Goal: Task Accomplishment & Management: Use online tool/utility

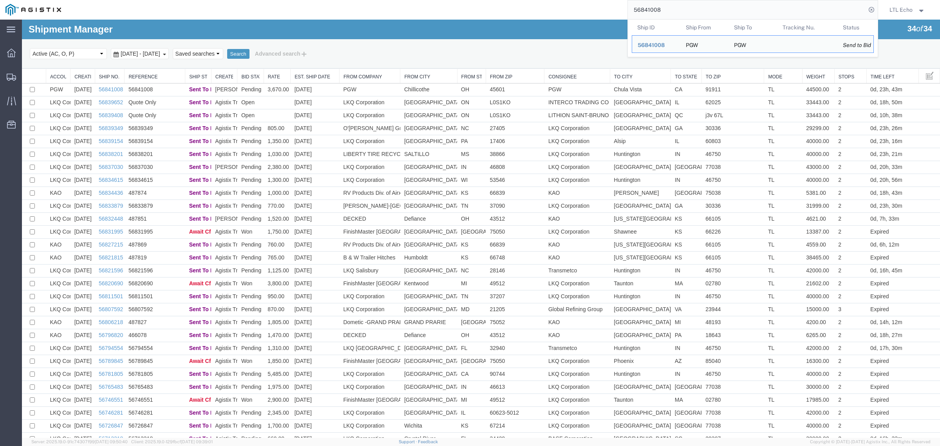
drag, startPoint x: 671, startPoint y: 6, endPoint x: 558, endPoint y: 19, distance: 113.1
click at [578, 18] on div "56841008 Ship ID Ship From Ship To Tracking Nu. Status Ship ID 56841008 Ship Fr…" at bounding box center [472, 10] width 811 height 20
paste input "35110"
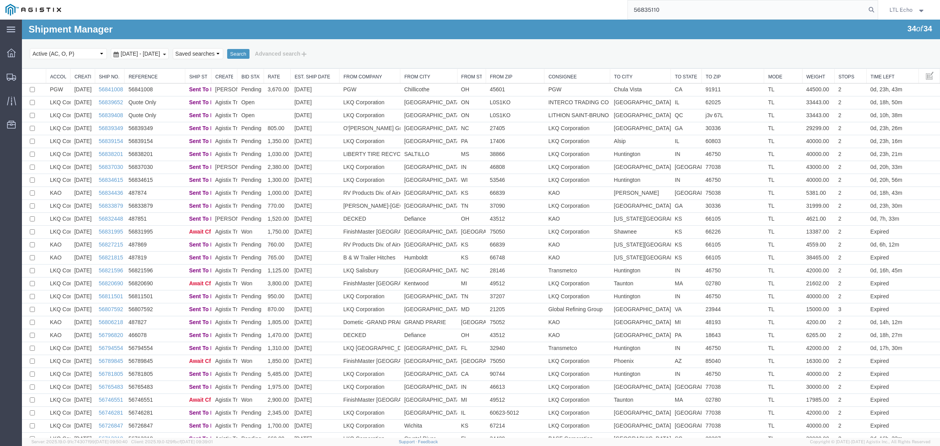
type input "56835110"
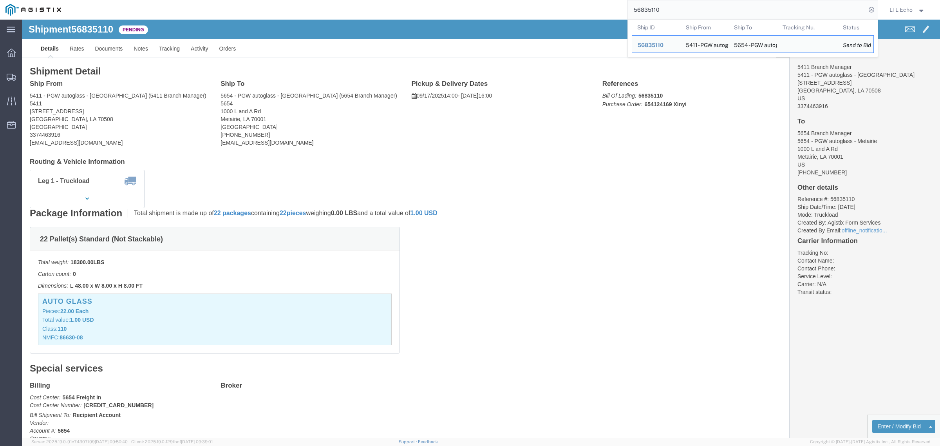
click div "22 Pallet(s) Standard (Not Stackable) Total weight: 18300.00 LBS Carton count: …"
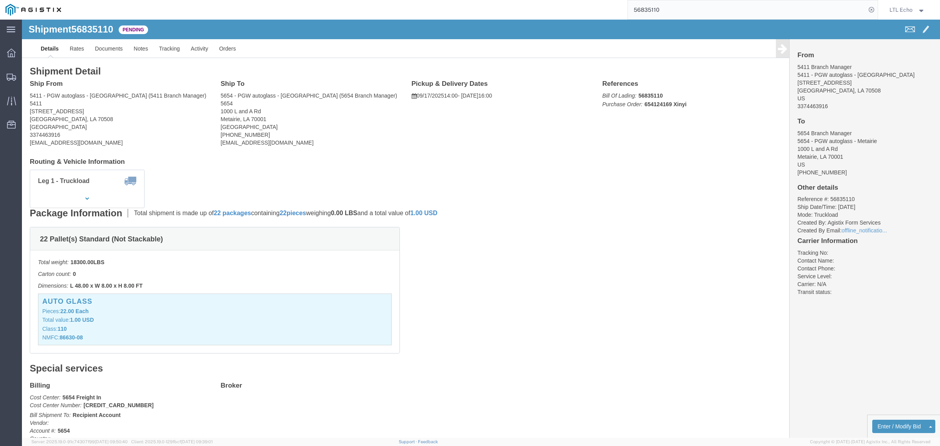
click address "5411 - PGW autoglass - [GEOGRAPHIC_DATA] (5411 Branch Manager) [STREET_ADDRESS]…"
copy address "70508"
click address "5654 - PGW autoglass - Metairie (5654 Branch Manager) 5654 [STREET_ADDRESS] [PH…"
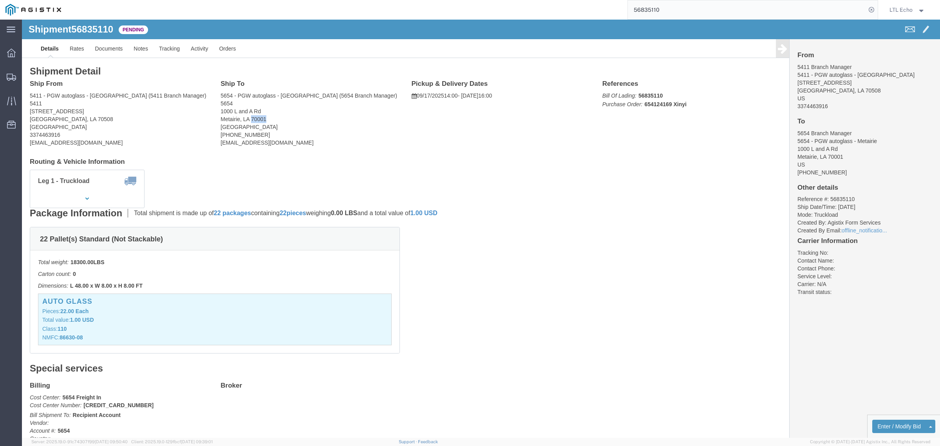
copy address "70001"
click link "Notes"
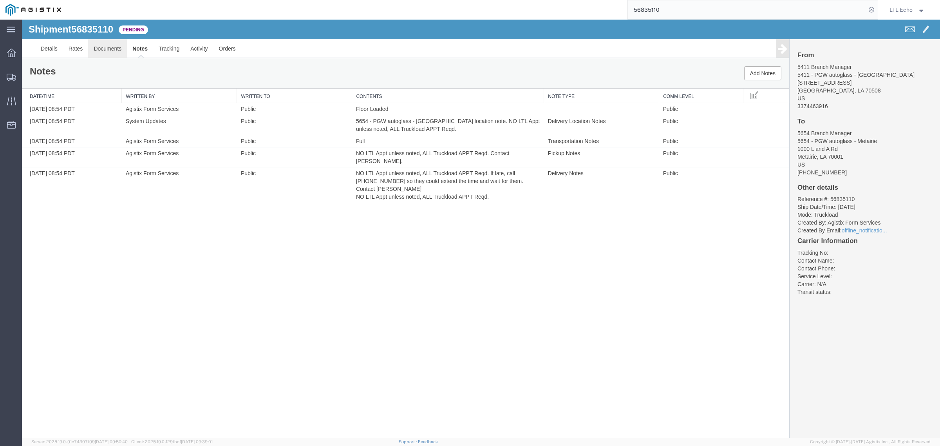
click at [105, 50] on link "Documents" at bounding box center [107, 48] width 39 height 19
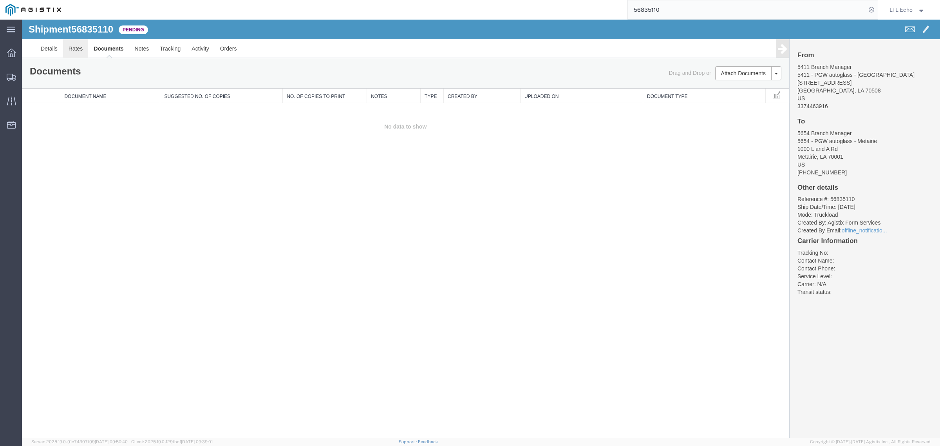
click at [82, 51] on link "Rates" at bounding box center [75, 48] width 25 height 19
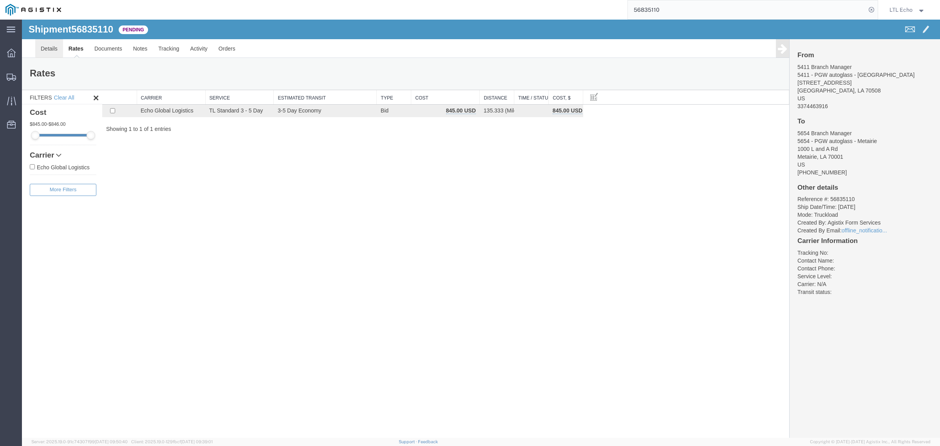
click at [55, 49] on link "Details" at bounding box center [49, 48] width 28 height 19
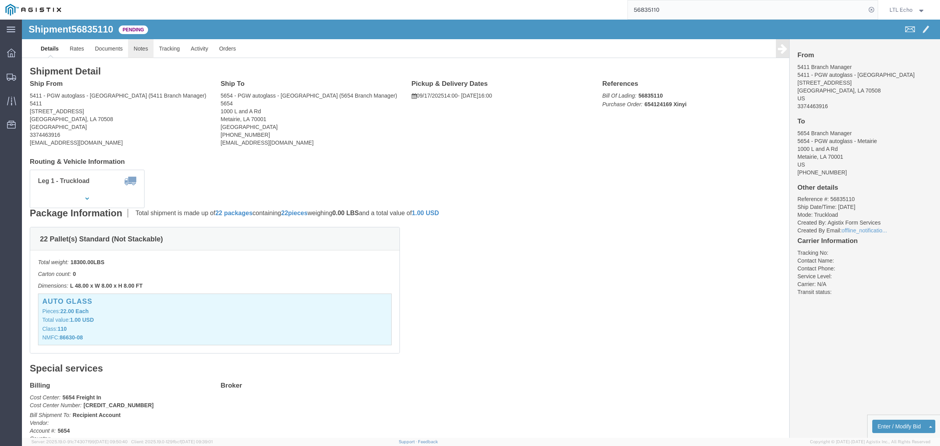
click link "Notes"
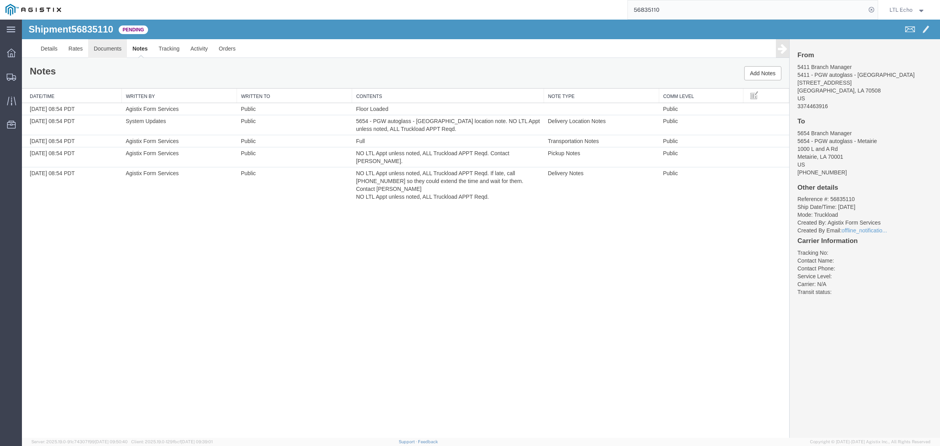
click at [106, 52] on link "Documents" at bounding box center [107, 48] width 39 height 19
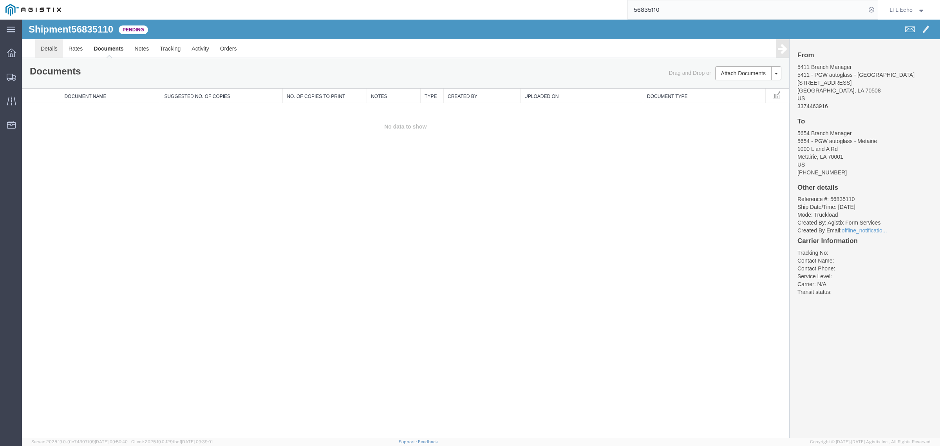
click at [50, 51] on link "Details" at bounding box center [49, 48] width 28 height 19
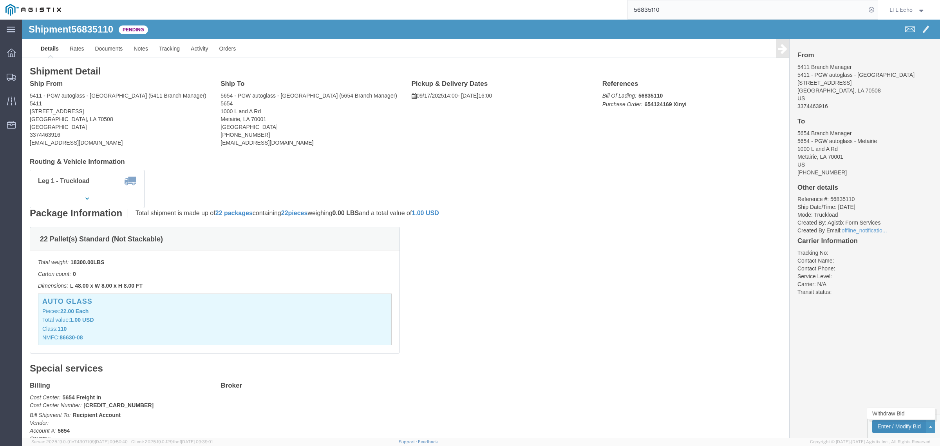
click button "Enter / Modify Bid"
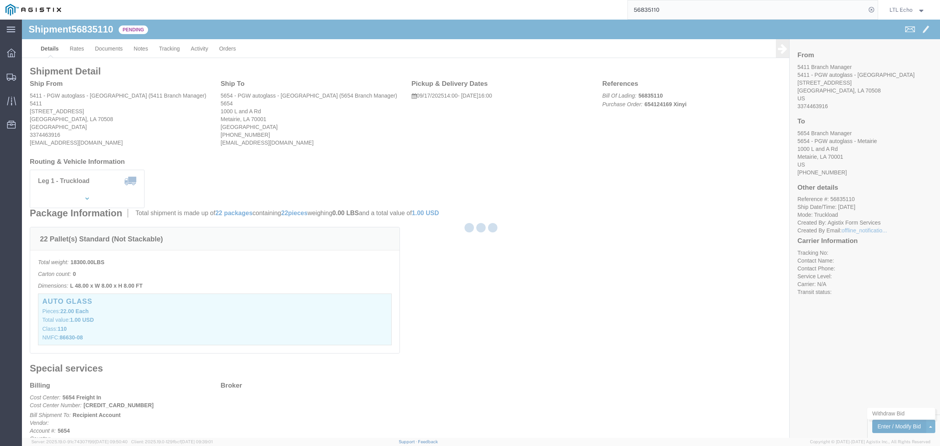
select select "4622"
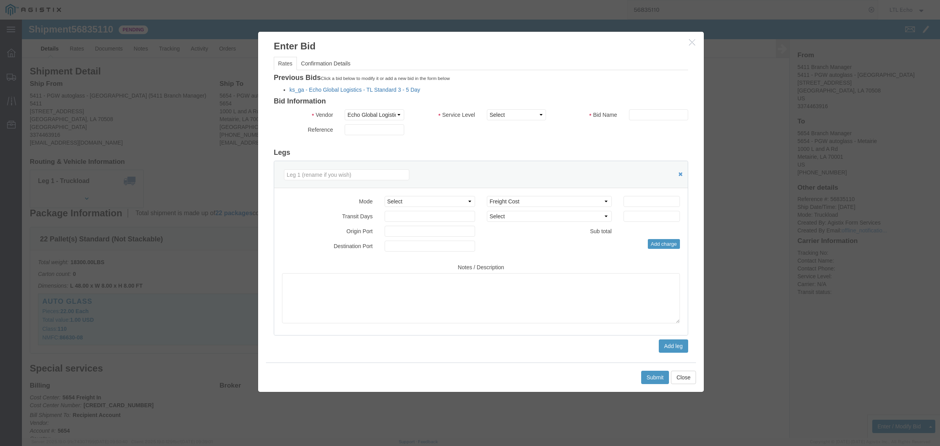
click link "ks_ga - Echo Global Logistics - TL Standard 3 - 5 Day"
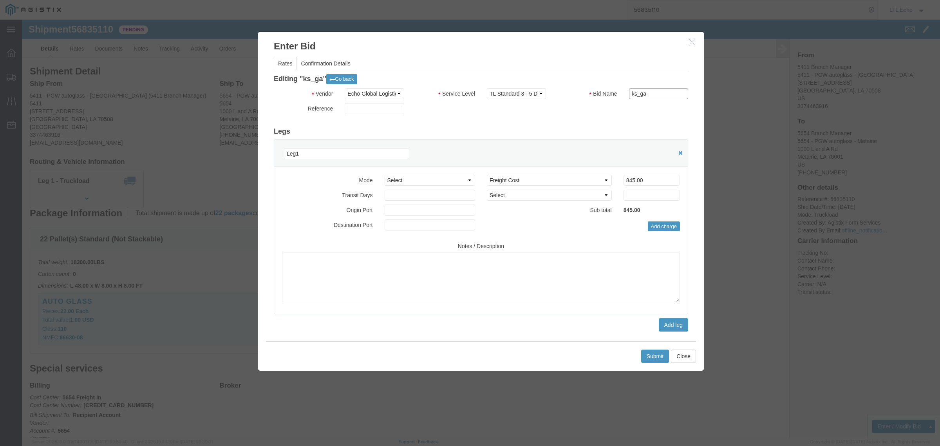
drag, startPoint x: 631, startPoint y: 73, endPoint x: 543, endPoint y: 76, distance: 87.8
click div "Bid Name ks_ga"
type input "56835110"
drag, startPoint x: 620, startPoint y: 161, endPoint x: 437, endPoint y: 167, distance: 183.8
click div "Select 2 Day Service 3 Axle Winch Truck 3 to 5 Day Service 96L Domestic Flat Ra…"
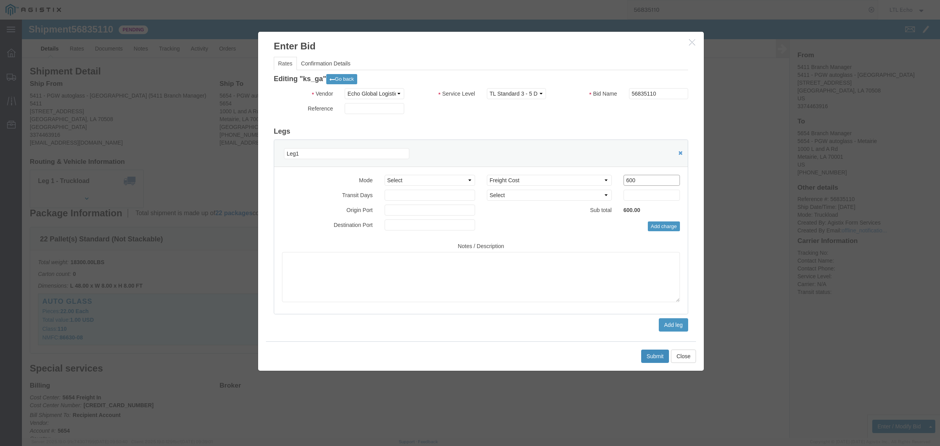
type input "600"
click button "Submit"
